Goal: Task Accomplishment & Management: Use online tool/utility

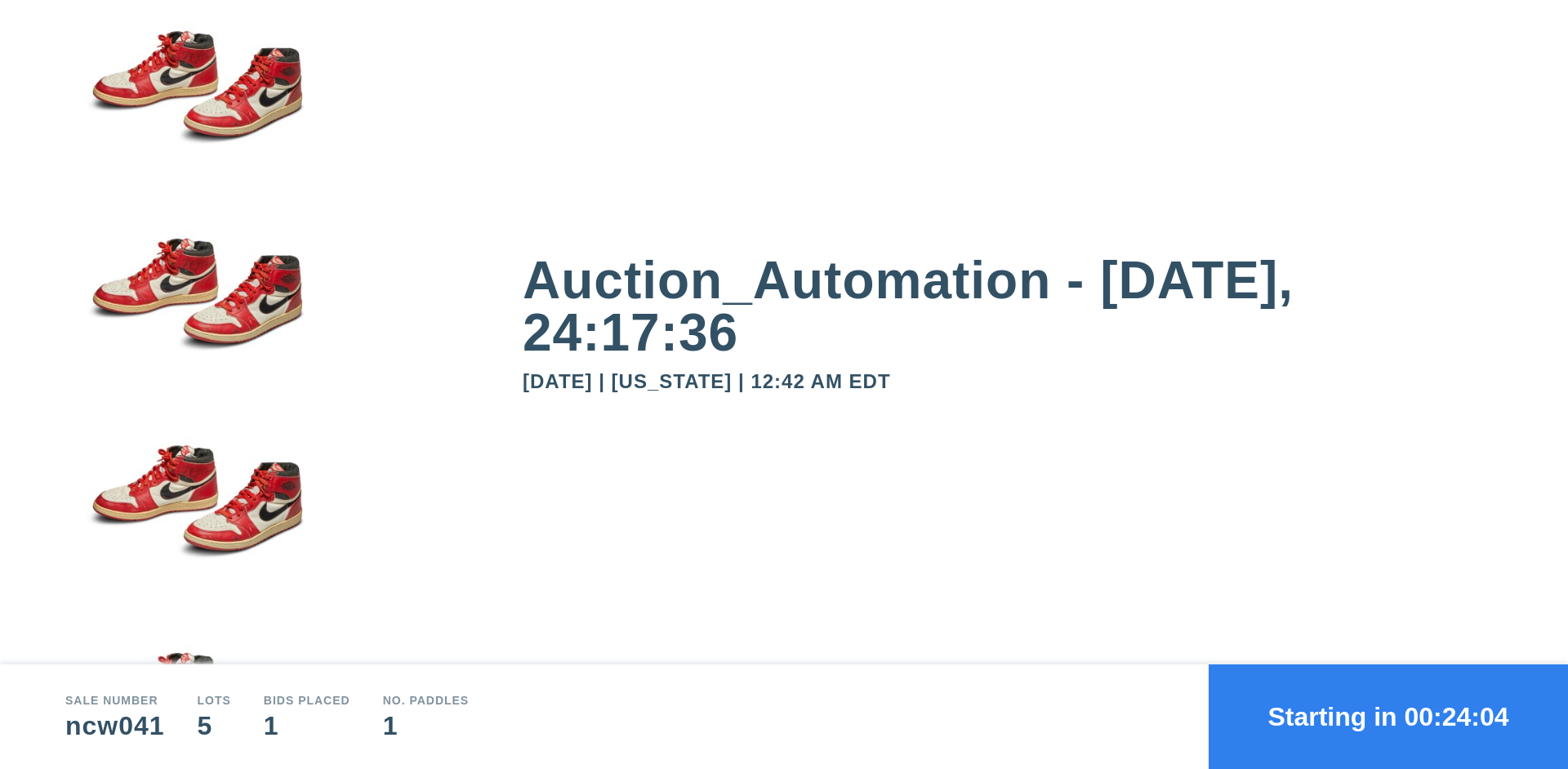
click at [1388, 717] on button "Starting in 00:24:04" at bounding box center [1388, 717] width 359 height 105
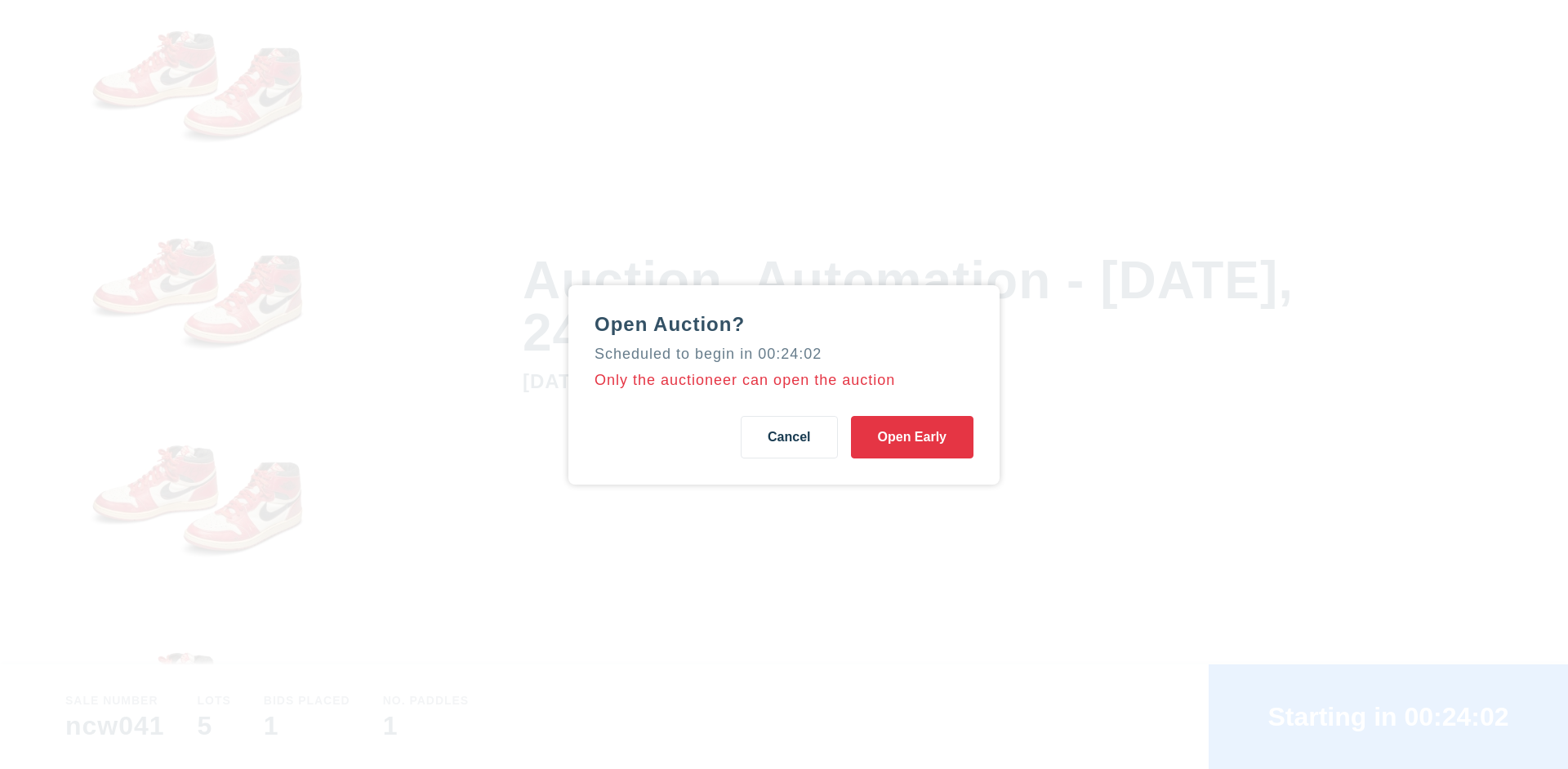
click at [913, 436] on button "Open Early" at bounding box center [913, 437] width 122 height 43
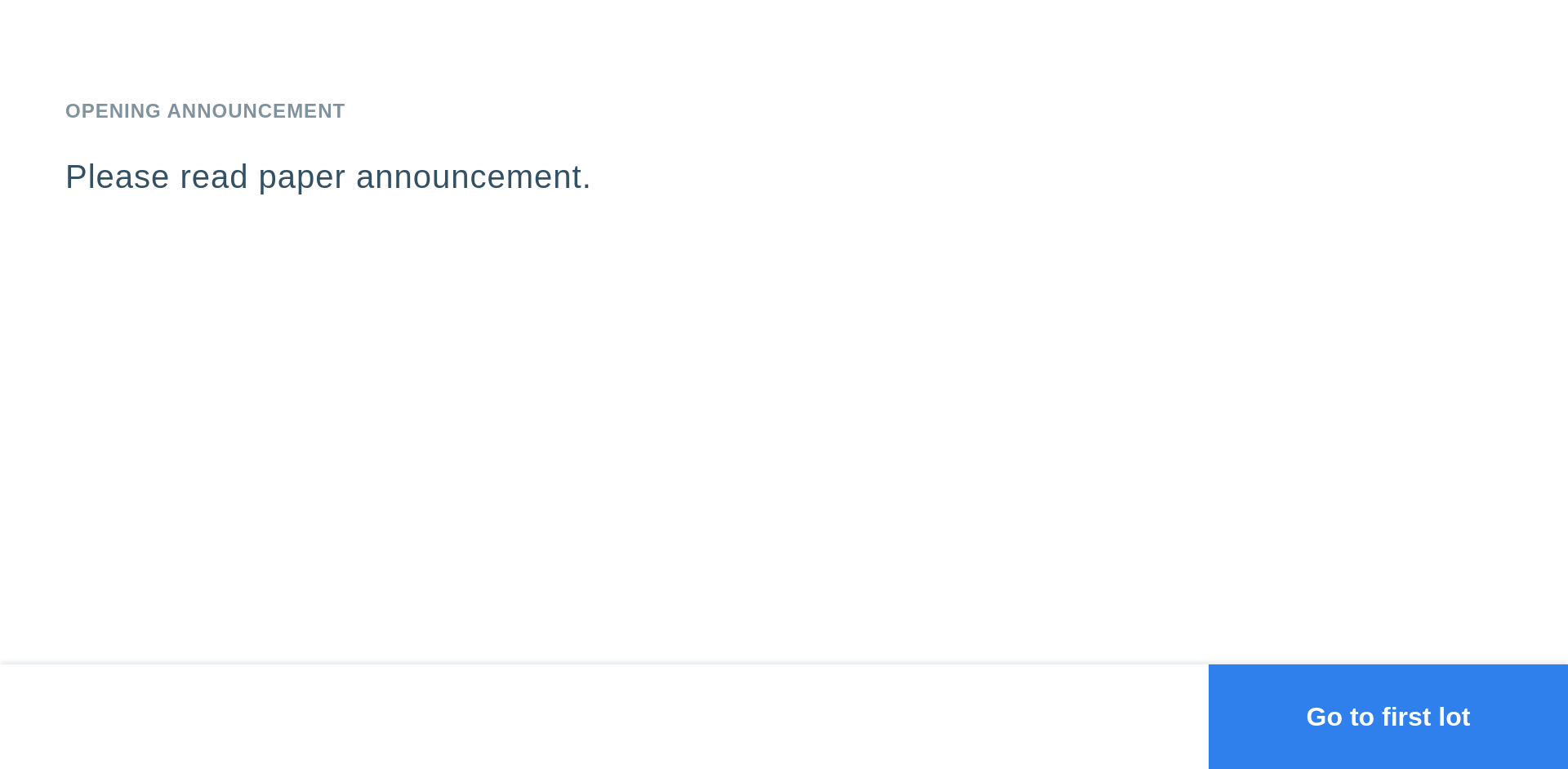
click at [1388, 717] on button "Go to first lot" at bounding box center [1388, 717] width 359 height 105
